Goal: Use online tool/utility: Utilize a website feature to perform a specific function

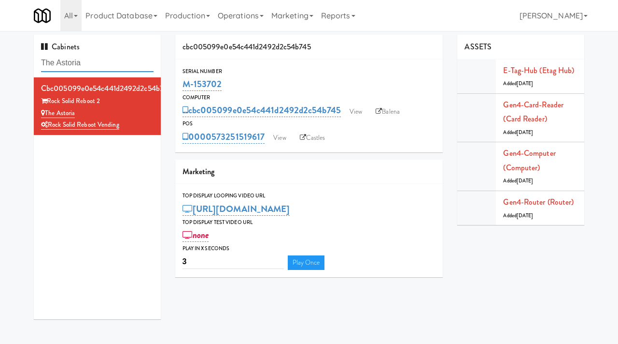
click at [90, 57] on input "The Astoria" at bounding box center [97, 63] width 113 height 18
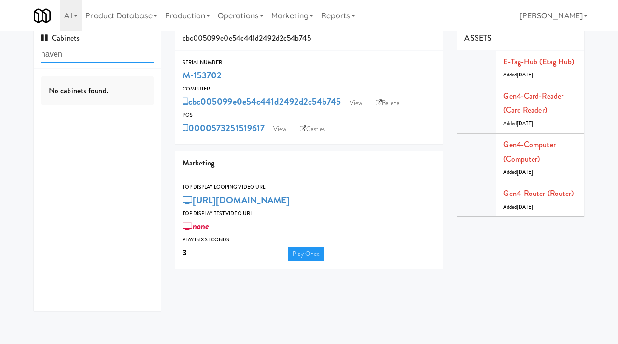
type input "haven"
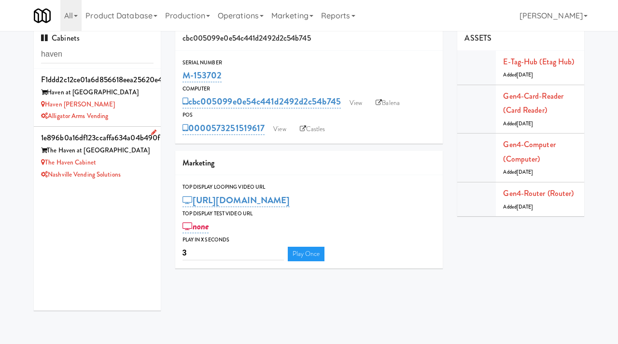
click at [143, 158] on div "The Haven Cabinet" at bounding box center [97, 163] width 113 height 12
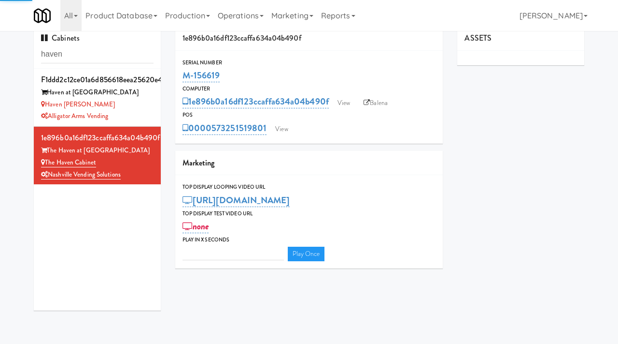
type input "3"
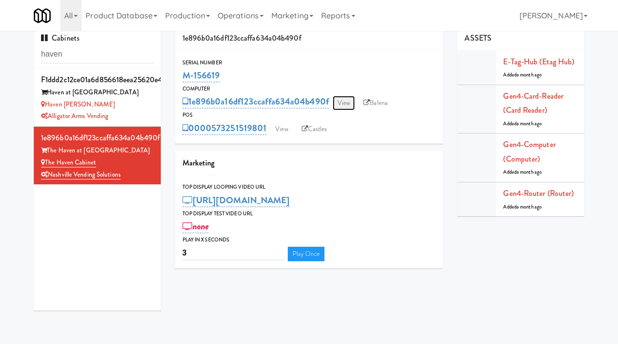
click at [348, 103] on link "View" at bounding box center [344, 103] width 22 height 14
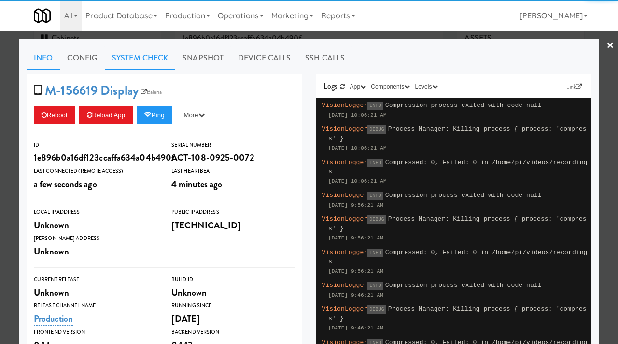
click at [162, 55] on link "System Check" at bounding box center [140, 58] width 71 height 24
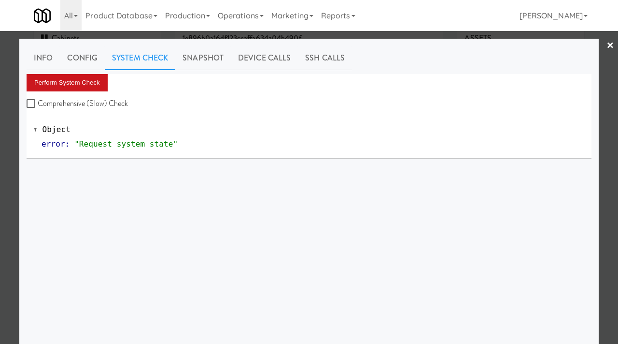
click at [73, 80] on button "Perform System Check" at bounding box center [67, 82] width 81 height 17
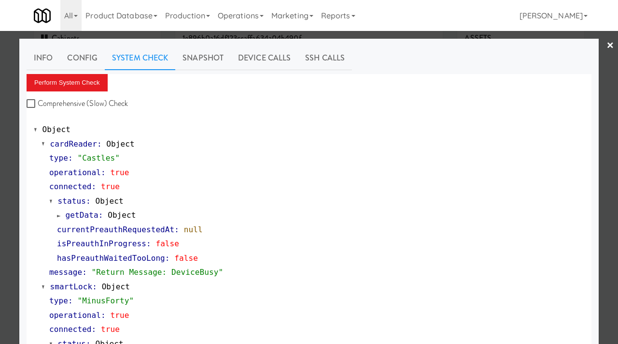
click at [0, 145] on div at bounding box center [309, 172] width 618 height 344
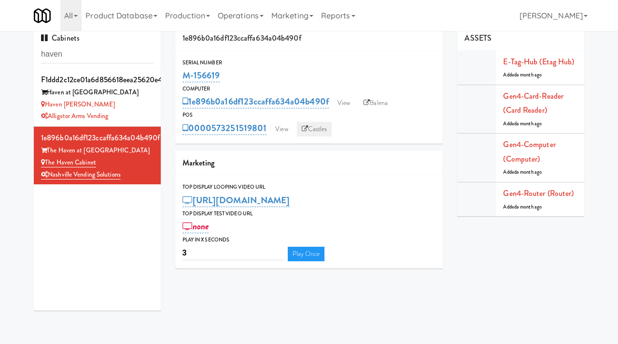
click at [307, 130] on icon at bounding box center [305, 129] width 6 height 6
click at [375, 97] on link "Balena" at bounding box center [376, 103] width 34 height 14
drag, startPoint x: 228, startPoint y: 75, endPoint x: 185, endPoint y: 74, distance: 42.5
click at [185, 76] on div "M-156619" at bounding box center [310, 75] width 254 height 16
copy link "M-156619"
